Goal: Ask a question

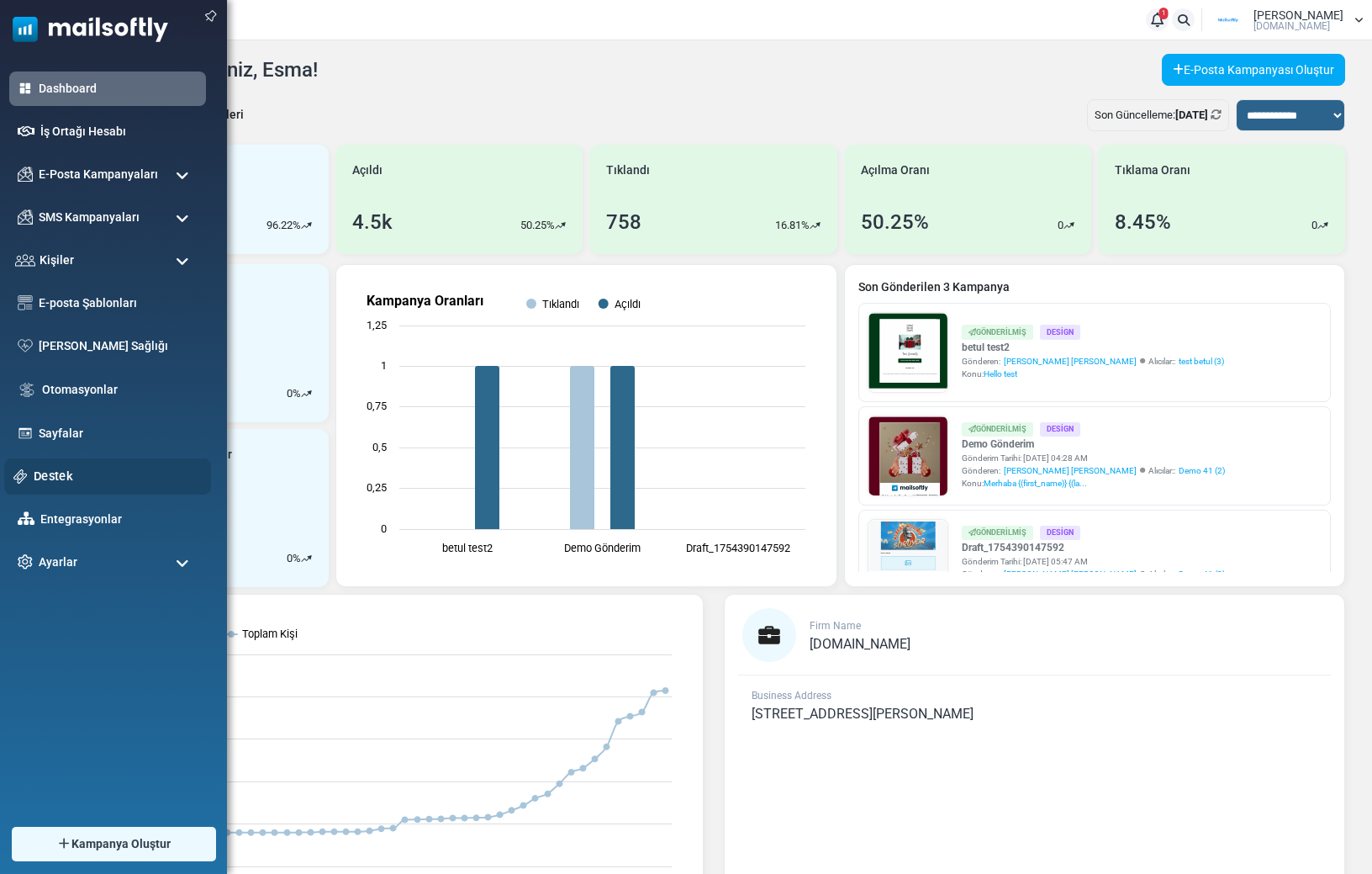
click at [37, 468] on link "Destek" at bounding box center [118, 476] width 169 height 19
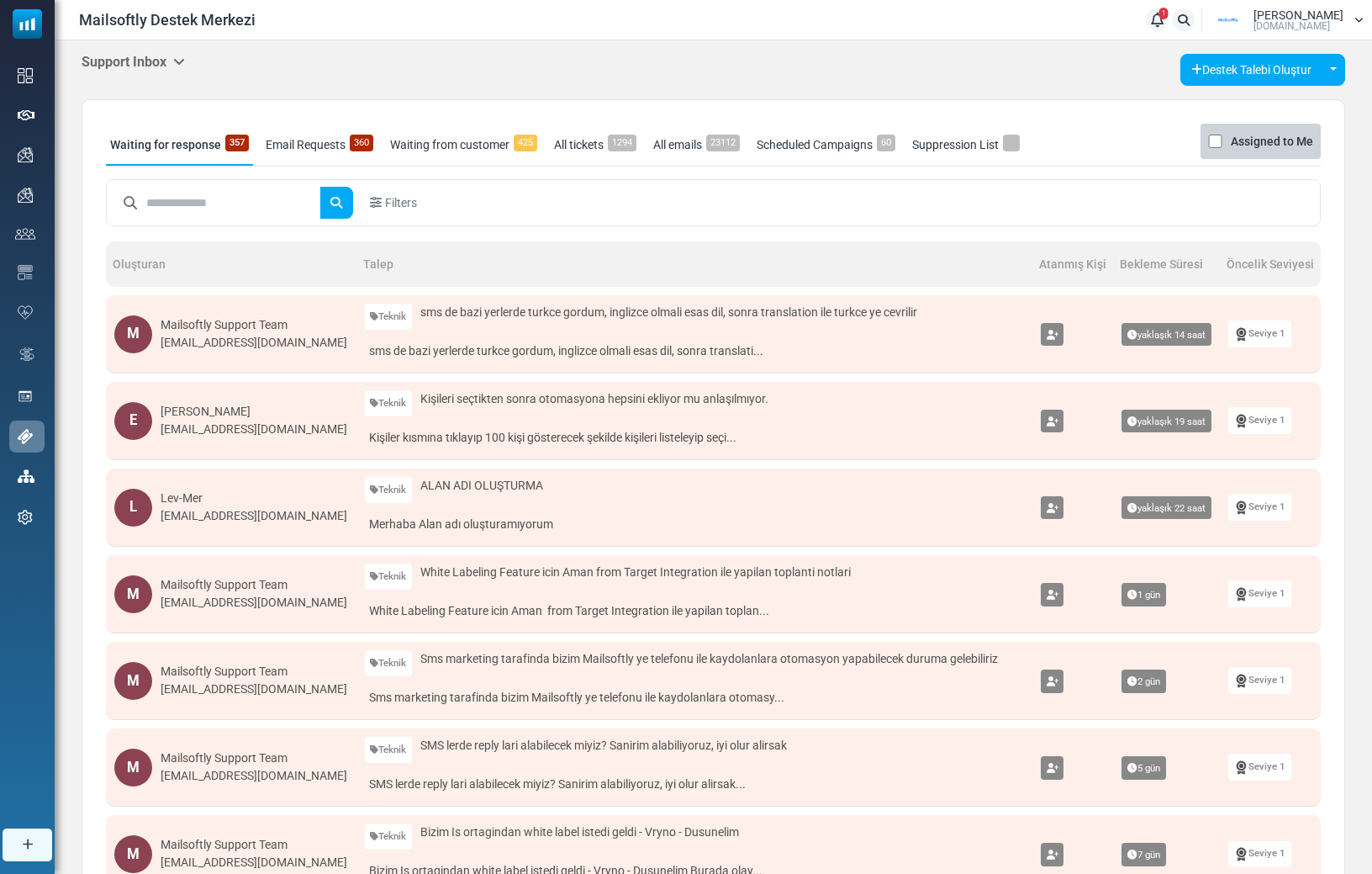
click at [163, 217] on input "text" at bounding box center [233, 202] width 174 height 32
click at [319, 186] on button "submit" at bounding box center [336, 202] width 34 height 32
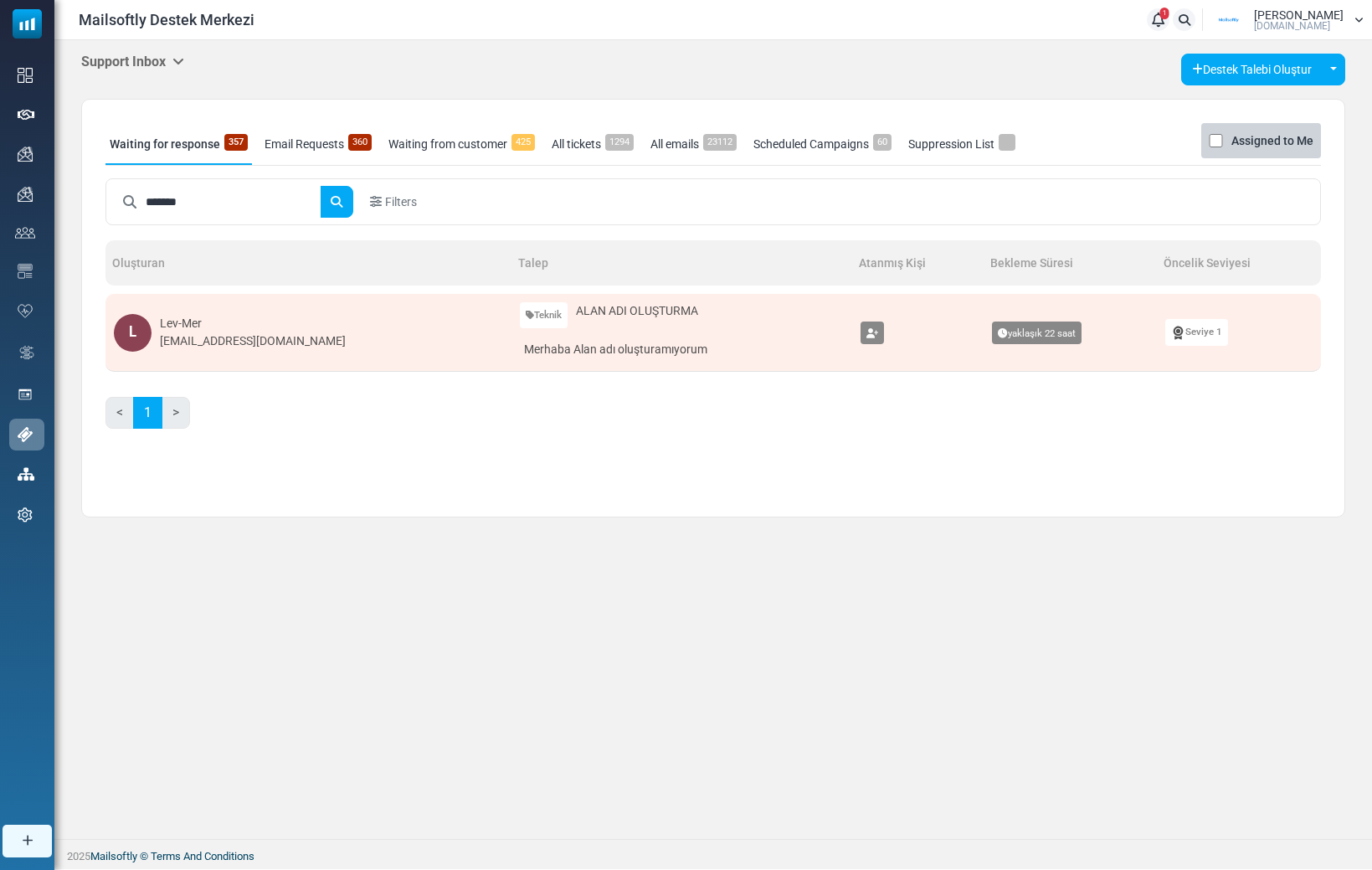
type input "*******"
click at [149, 57] on body "Mailsoftly Destek Merkezi 1 Bildirimler [PERSON_NAME] [DOMAIN_NAME] Profil & Te…" at bounding box center [686, 435] width 1372 height 869
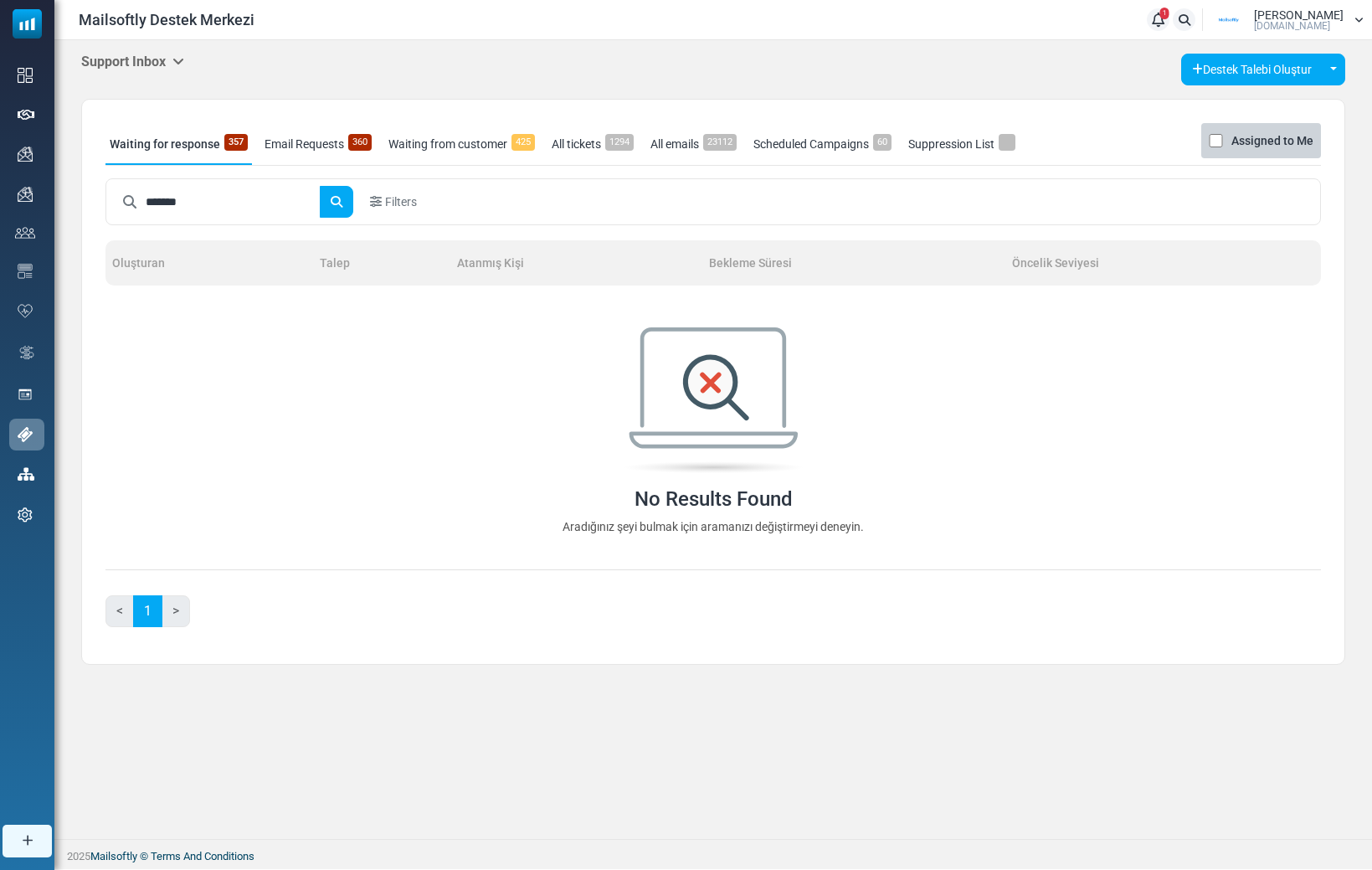
click at [135, 72] on div "Support Inbox Support Inbox User Dashboard Control Panel App Announcements Iden…" at bounding box center [713, 69] width 1264 height 32
click at [133, 68] on h5 "Support Inbox" at bounding box center [132, 61] width 103 height 16
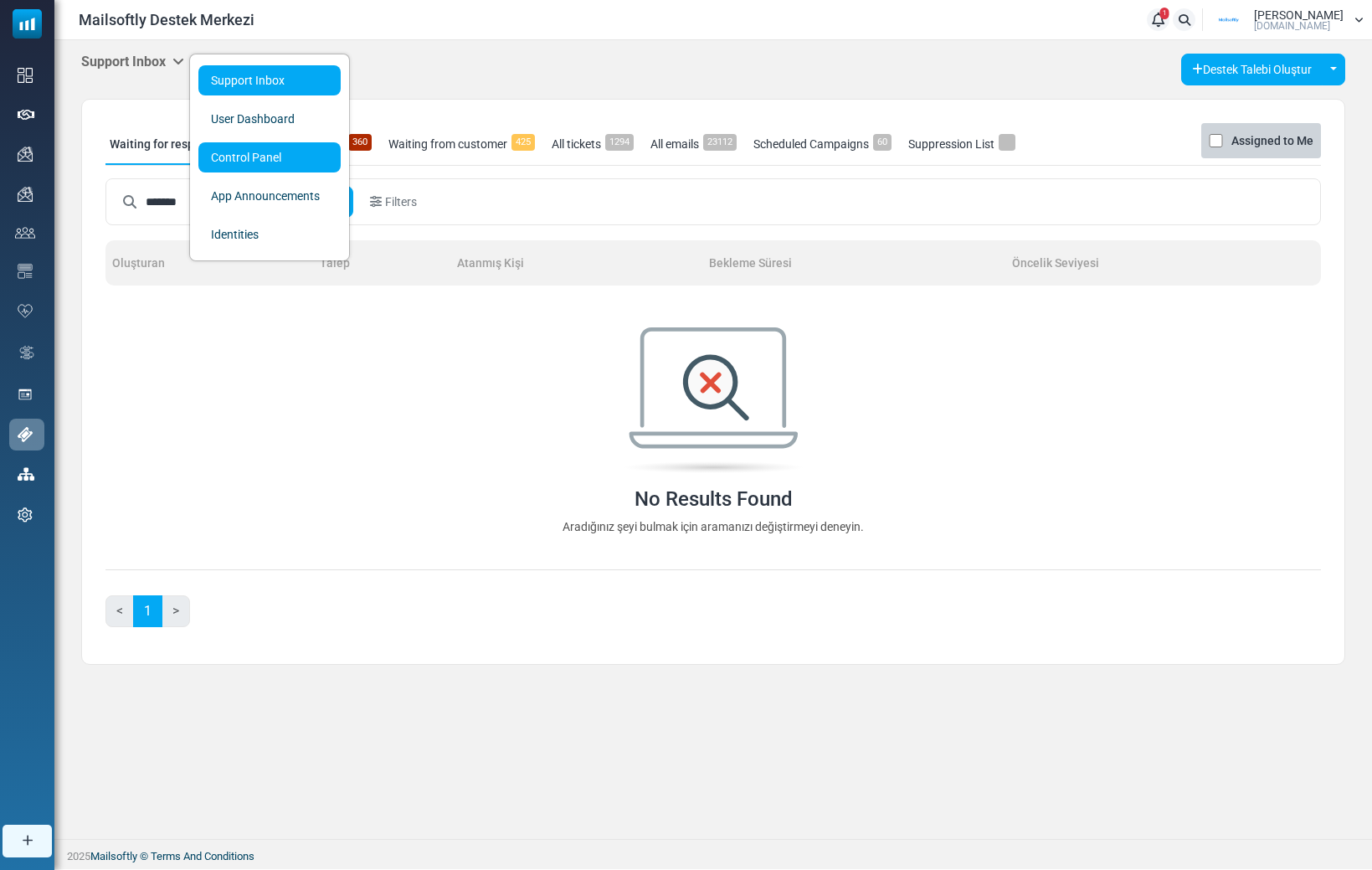
click at [219, 157] on link "Control Panel" at bounding box center [270, 158] width 143 height 30
